Goal: Information Seeking & Learning: Learn about a topic

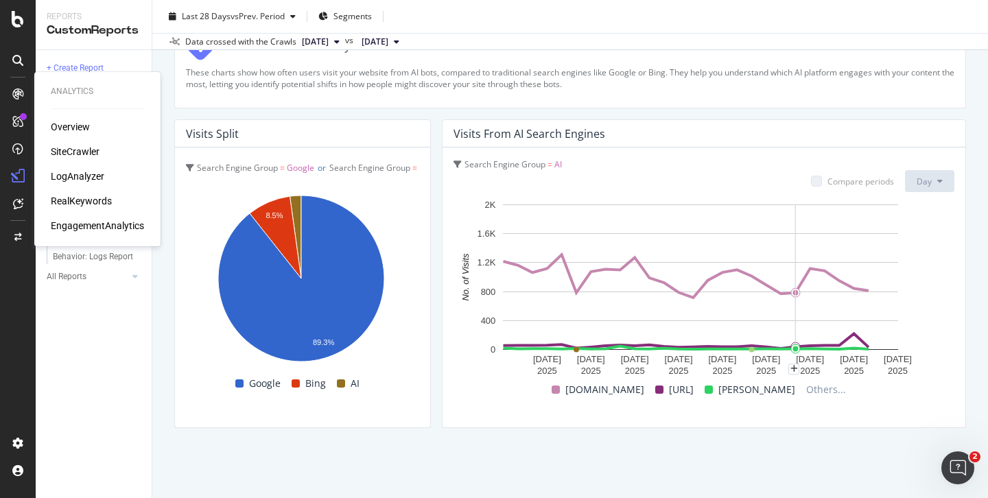
click at [86, 200] on div "RealKeywords" at bounding box center [81, 201] width 61 height 14
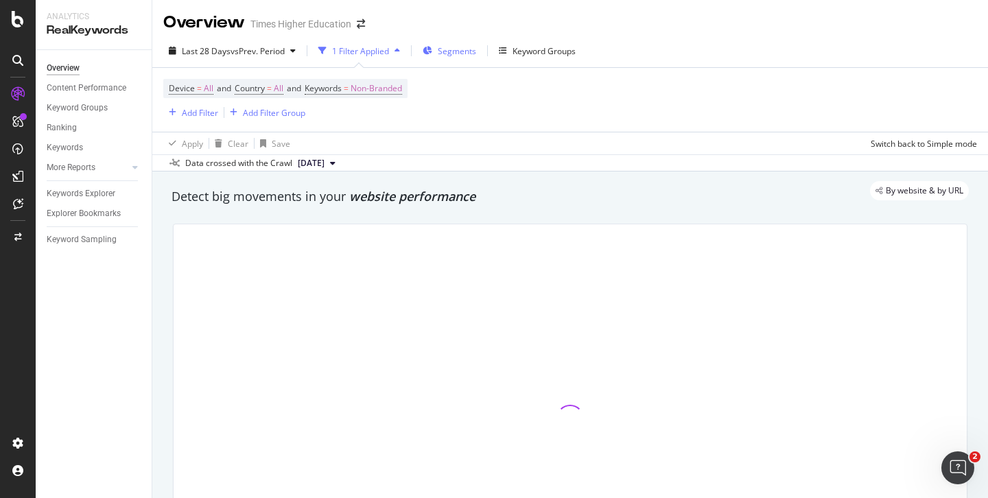
click at [457, 54] on span "Segments" at bounding box center [457, 51] width 38 height 12
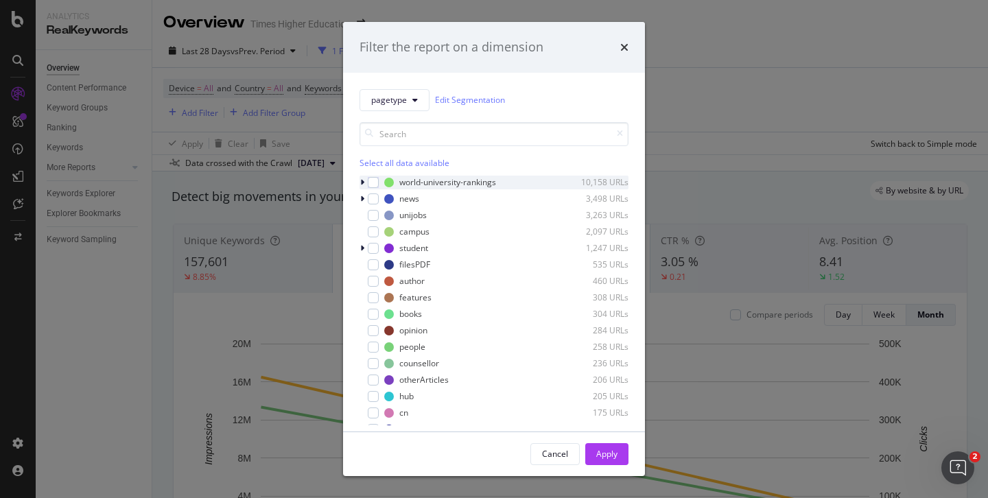
click at [360, 181] on icon "modal" at bounding box center [362, 182] width 4 height 8
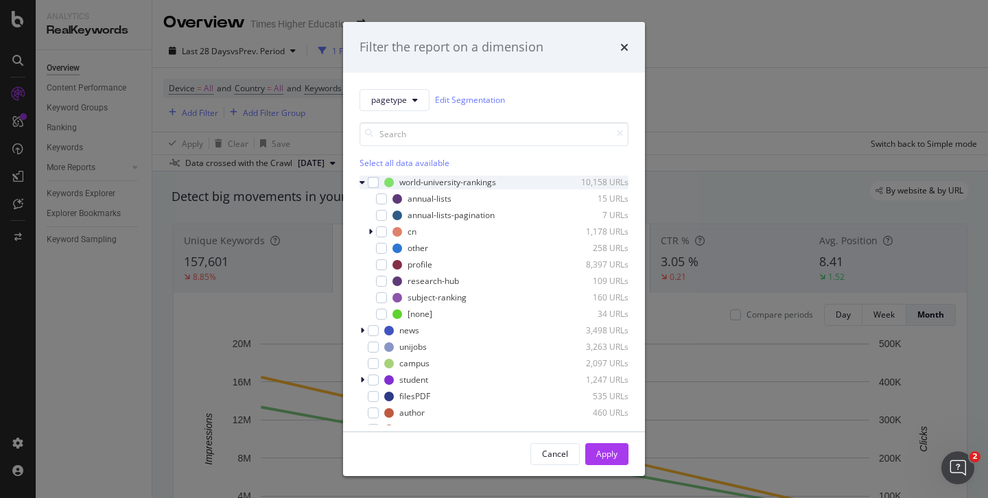
click at [360, 181] on icon "modal" at bounding box center [362, 182] width 5 height 8
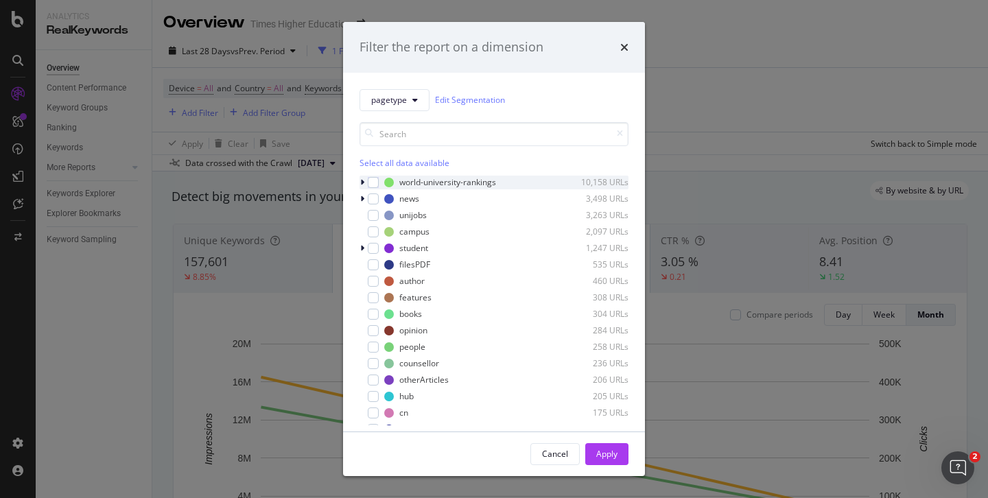
click at [360, 182] on icon "modal" at bounding box center [362, 182] width 4 height 8
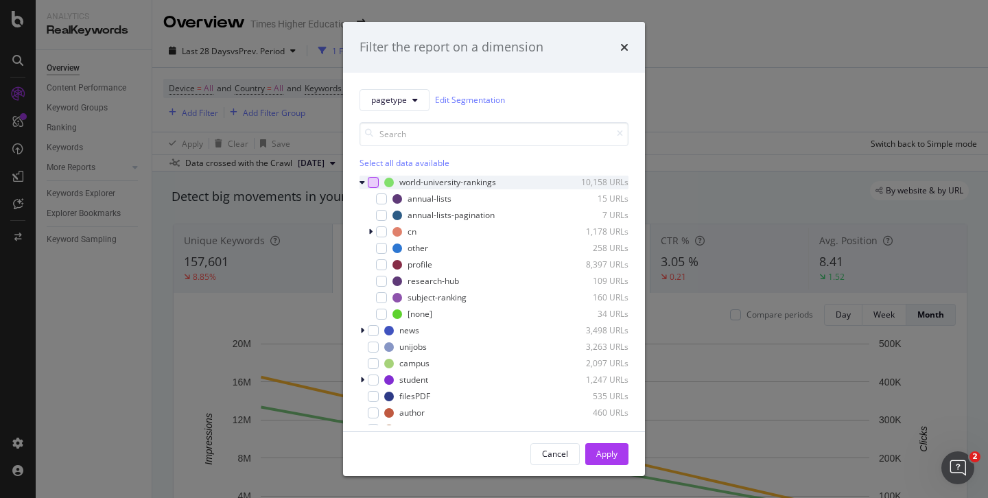
click at [373, 183] on div "modal" at bounding box center [373, 182] width 11 height 11
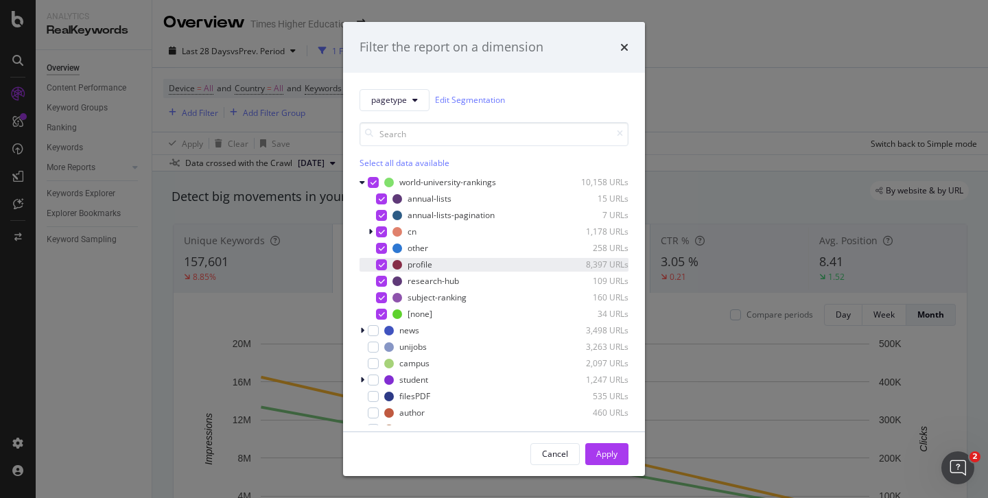
click at [380, 268] on icon "modal" at bounding box center [382, 265] width 6 height 7
click at [382, 233] on icon "modal" at bounding box center [382, 232] width 6 height 7
click at [603, 454] on div "Apply" at bounding box center [606, 454] width 21 height 12
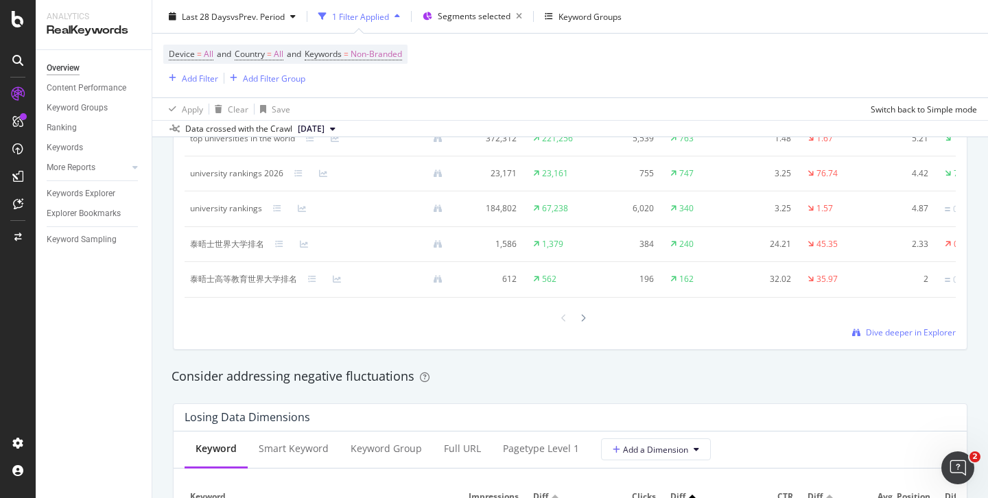
scroll to position [1371, 0]
click at [892, 336] on span "Dive deeper in Explorer" at bounding box center [911, 331] width 90 height 12
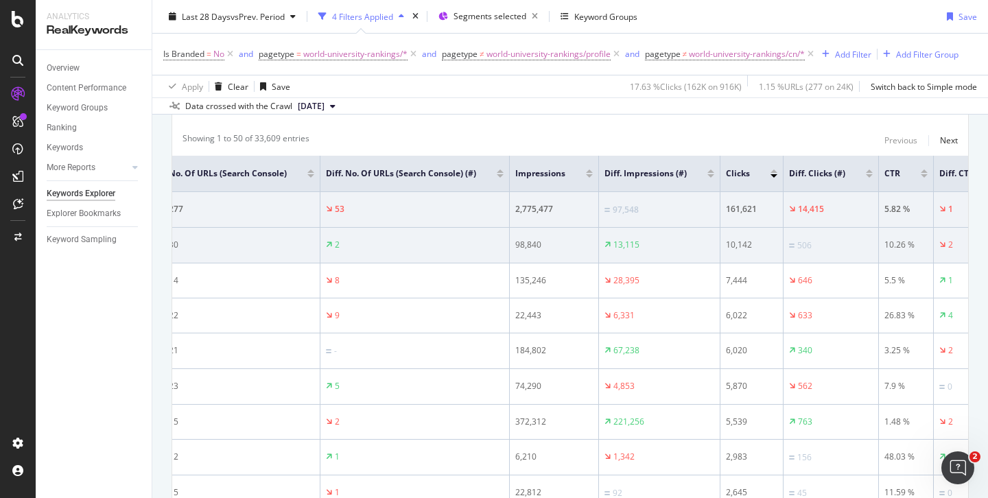
scroll to position [0, 156]
